Goal: Transaction & Acquisition: Register for event/course

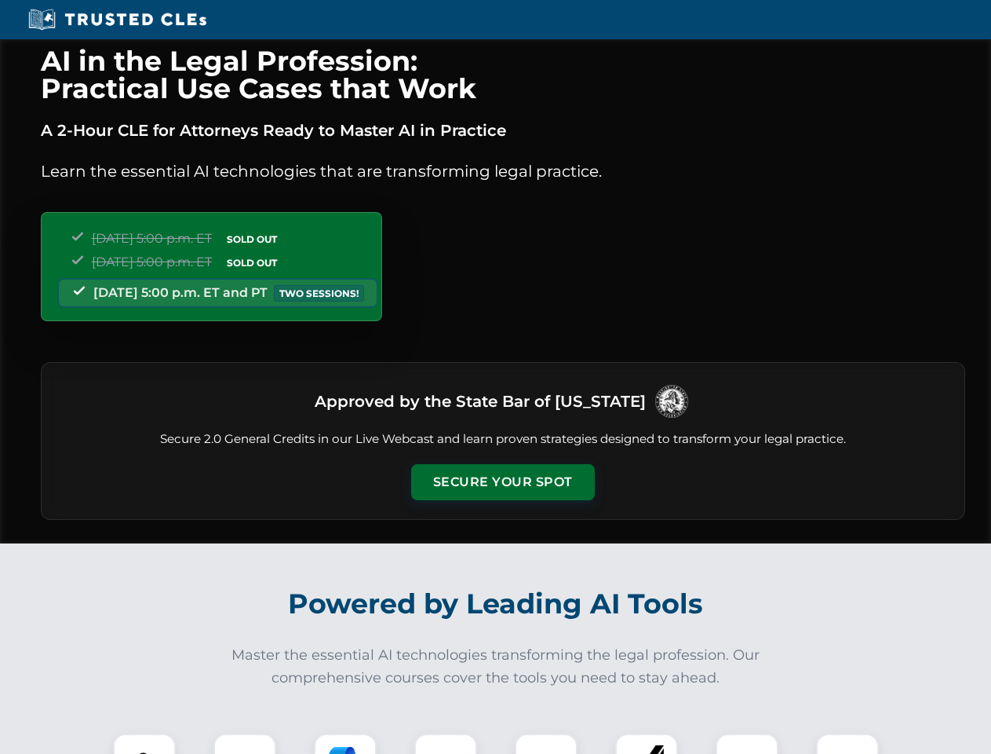
click at [502, 482] on button "Secure Your Spot" at bounding box center [503, 482] width 184 height 36
click at [144, 743] on img at bounding box center [145, 765] width 46 height 46
